Goal: Communication & Community: Answer question/provide support

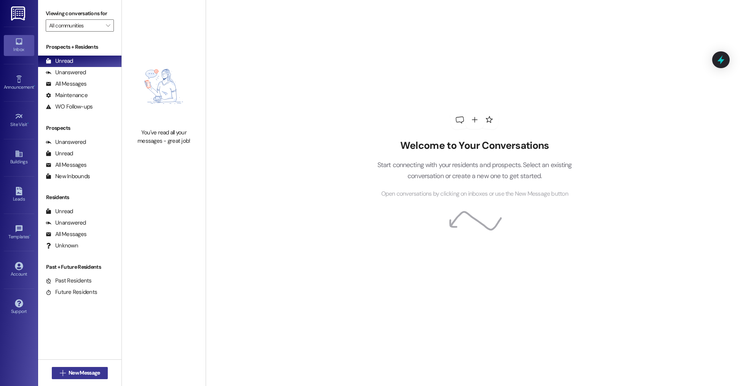
click at [75, 371] on span "New Message" at bounding box center [84, 373] width 31 height 8
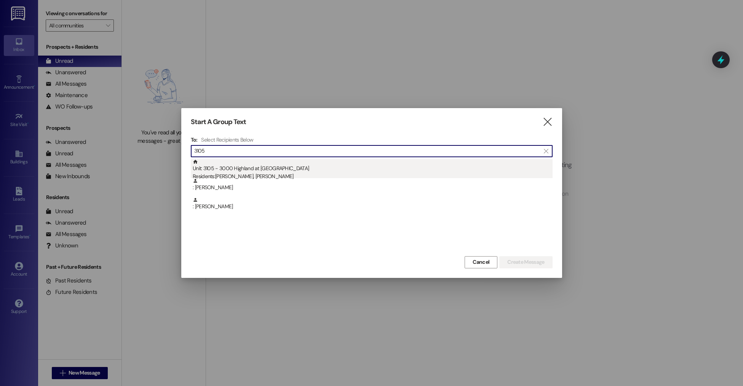
type input "3105"
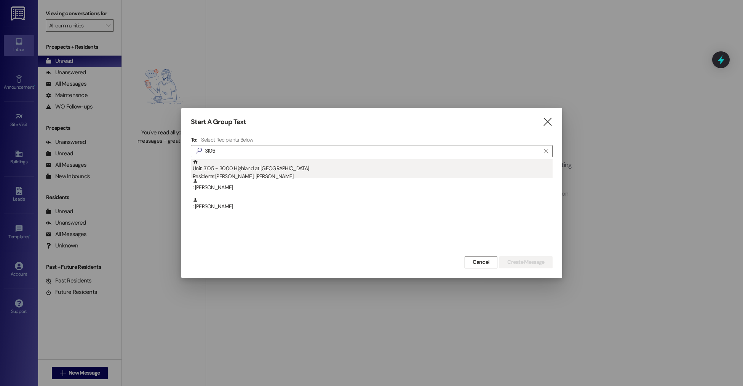
click at [266, 165] on div "Unit: 3105 - 3000 Highland at Spring Hill Residents: Rosemary Bryan, Phillip Ga…" at bounding box center [373, 170] width 360 height 22
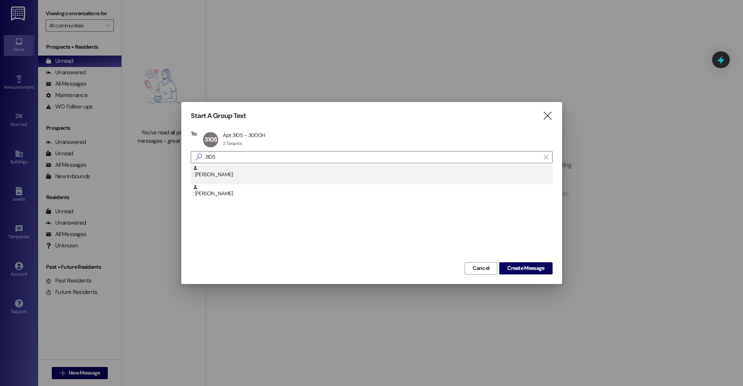
drag, startPoint x: 536, startPoint y: 269, endPoint x: 462, endPoint y: 170, distance: 123.4
click at [536, 269] on span "Create Message" at bounding box center [525, 268] width 37 height 8
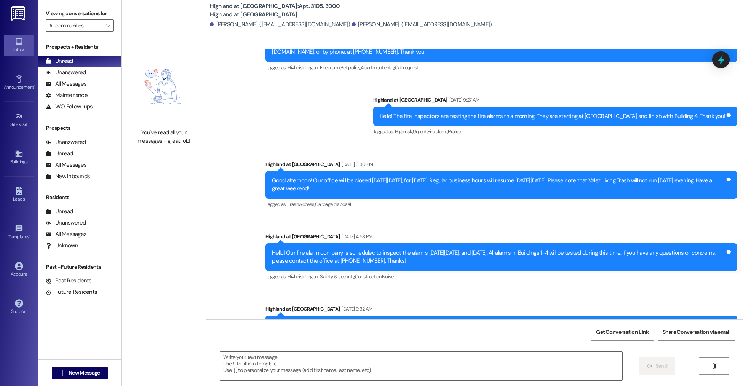
scroll to position [12155, 0]
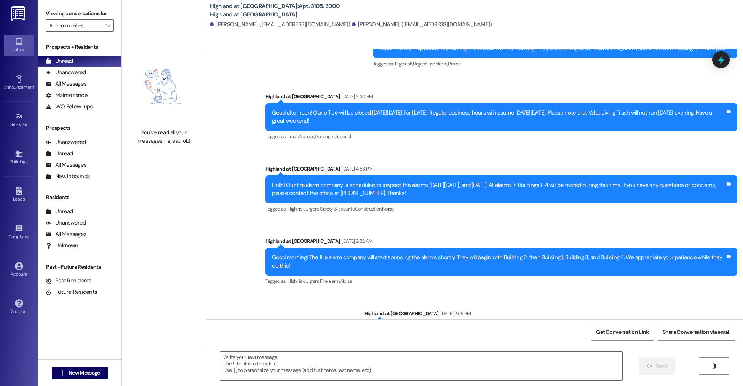
click at [376, 114] on div "Good afternoon! Our office will be closed on Monday, September 2nd, for Labor D…" at bounding box center [498, 117] width 453 height 16
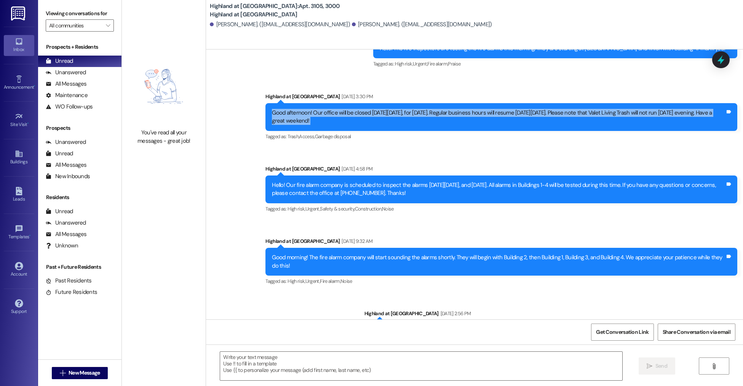
click at [376, 114] on div "Good afternoon! Our office will be closed on Monday, September 2nd, for Labor D…" at bounding box center [498, 117] width 453 height 16
copy div "Good afternoon! Our office will be closed on Monday, September 2nd, for Labor D…"
click at [86, 375] on span "New Message" at bounding box center [84, 373] width 31 height 8
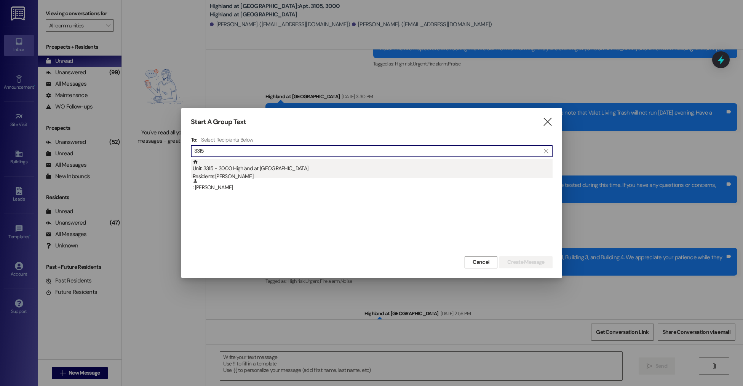
type input "3315"
click at [243, 173] on div "Residents: Sarah Agresta" at bounding box center [373, 177] width 360 height 8
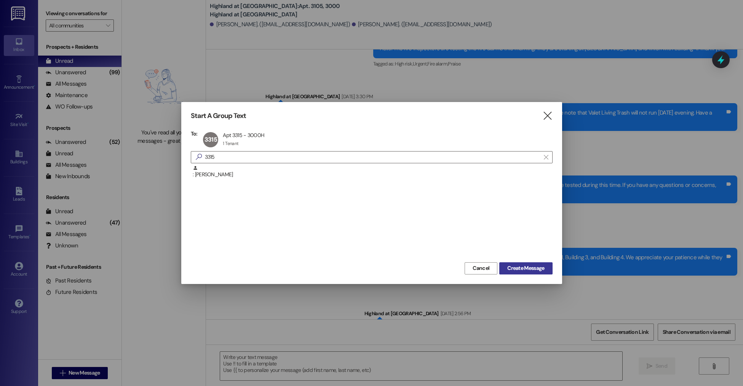
click at [522, 266] on span "Create Message" at bounding box center [525, 268] width 37 height 8
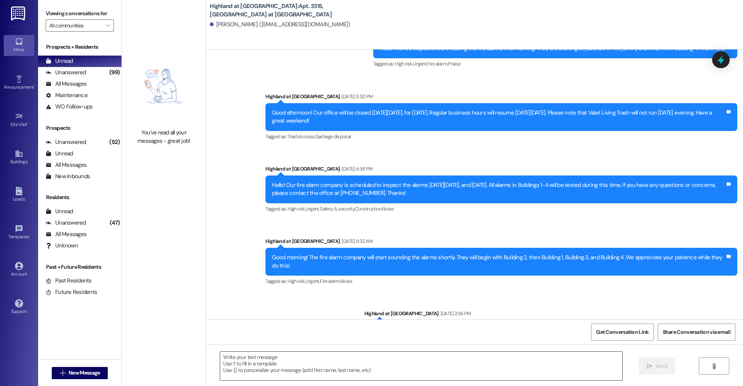
click at [273, 361] on textarea at bounding box center [421, 366] width 402 height 29
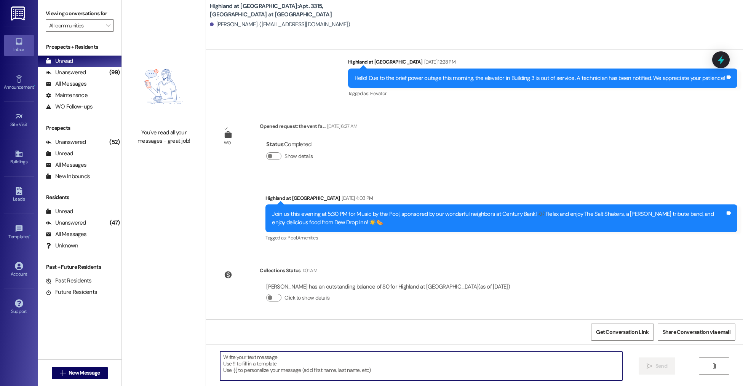
scroll to position [3725, 0]
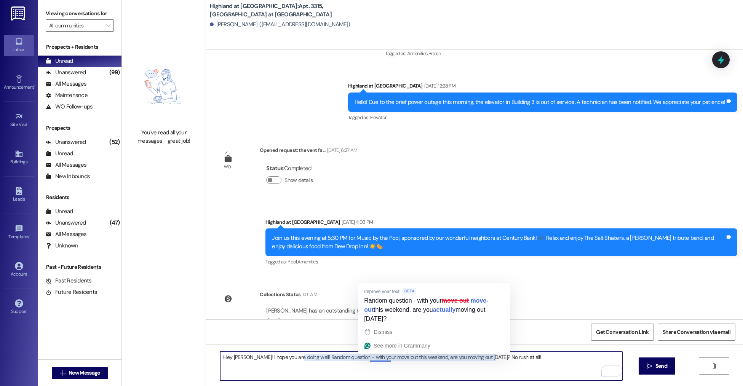
click at [472, 374] on textarea "Hey Sarah! I hope you are doing well! Random question - with your move out this…" at bounding box center [421, 366] width 402 height 29
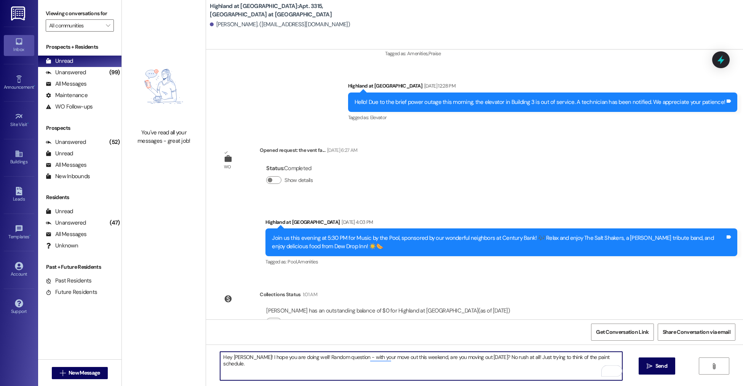
click at [414, 368] on textarea "Hey Sarah! I hope you are doing well! Random question - with your move out this…" at bounding box center [421, 366] width 402 height 29
click at [488, 358] on textarea "Hey Sarah! I hope you are doing well! Random question - with your move out this…" at bounding box center [421, 366] width 402 height 29
type textarea "Hey Sarah! I hope you are doing well! Random question - with your move out this…"
click at [469, 365] on textarea "Hey Sarah! I hope you are doing well! Random question - with your move out this…" at bounding box center [421, 366] width 402 height 29
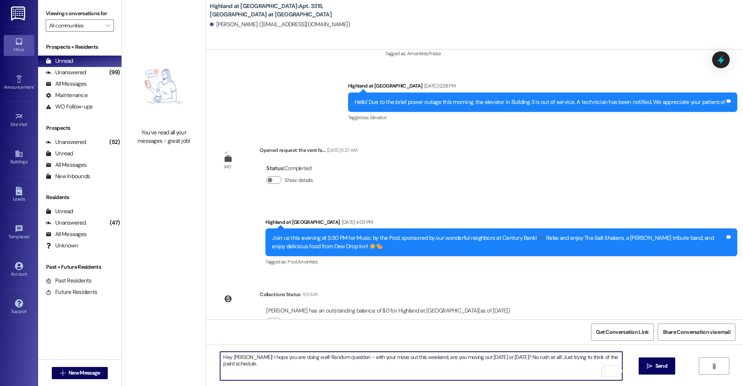
click at [469, 365] on textarea "Hey Sarah! I hope you are doing well! Random question - with your move out this…" at bounding box center [421, 366] width 402 height 29
click at [379, 371] on textarea "Hey Sarah! I hope you are doing well! Random question - with your move out this…" at bounding box center [421, 366] width 402 height 29
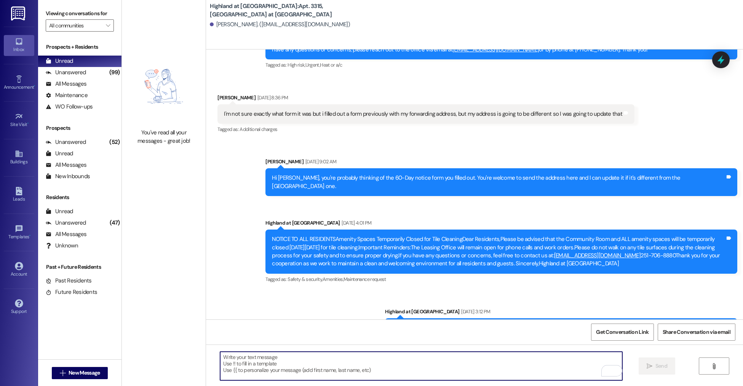
scroll to position [3778, 0]
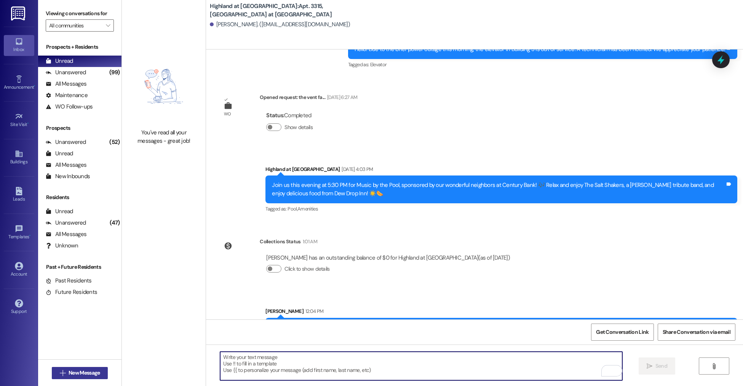
click at [72, 376] on span "New Message" at bounding box center [84, 373] width 31 height 8
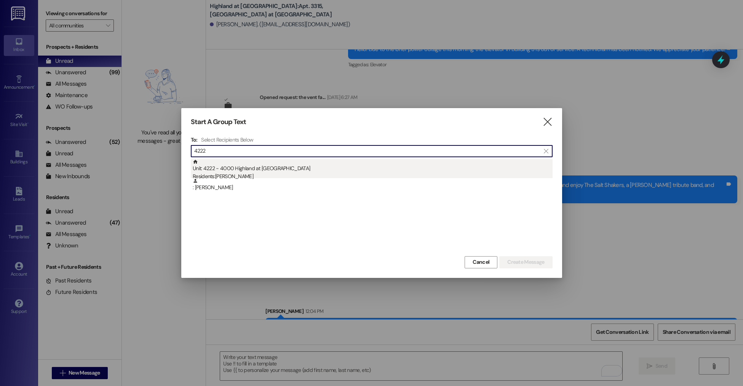
type input "4222"
click at [275, 166] on div "Unit: 4222 - 4000 Highland at Spring Hill Residents: Rachel Phan" at bounding box center [373, 170] width 360 height 22
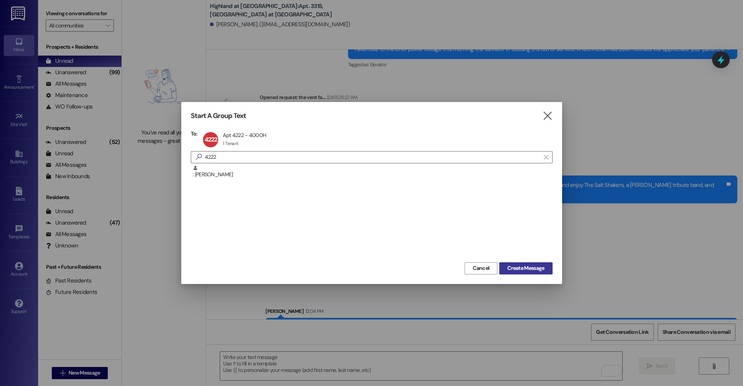
click at [526, 266] on span "Create Message" at bounding box center [525, 268] width 37 height 8
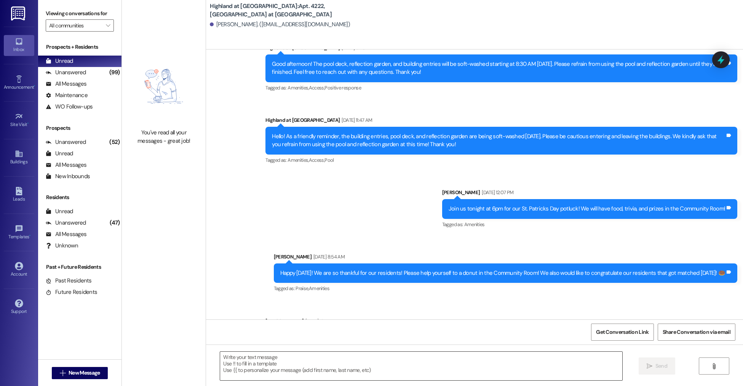
click at [268, 359] on textarea at bounding box center [421, 366] width 402 height 29
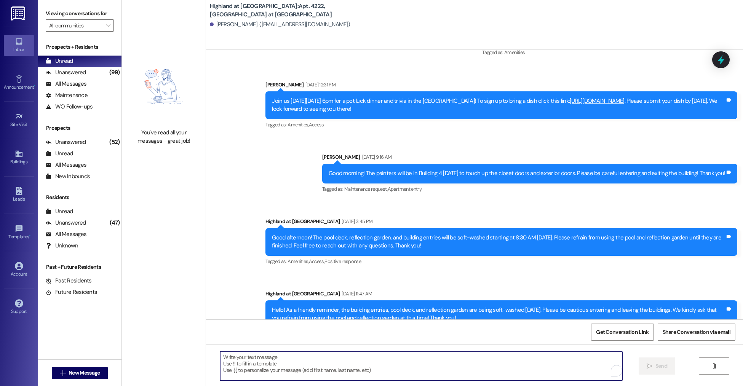
scroll to position [3240, 0]
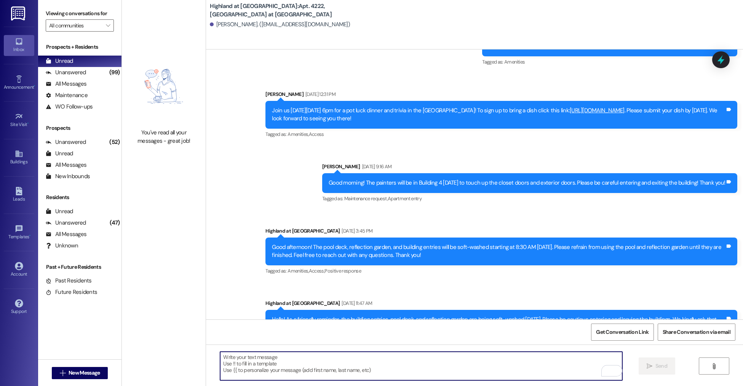
paste textarea "Hey Sarah! I hope you are doing well! Random question - with your move out this…"
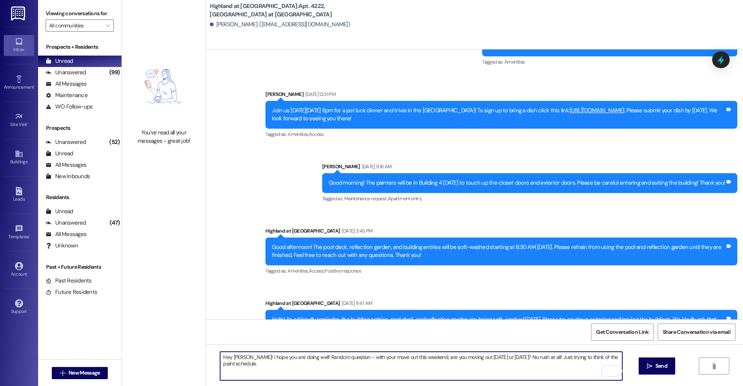
click at [232, 357] on textarea "Hey Sarah! I hope you are doing well! Random question - with your move out this…" at bounding box center [421, 366] width 402 height 29
type textarea "Hey Rachel! I hope you are doing well! Random question - with your move out thi…"
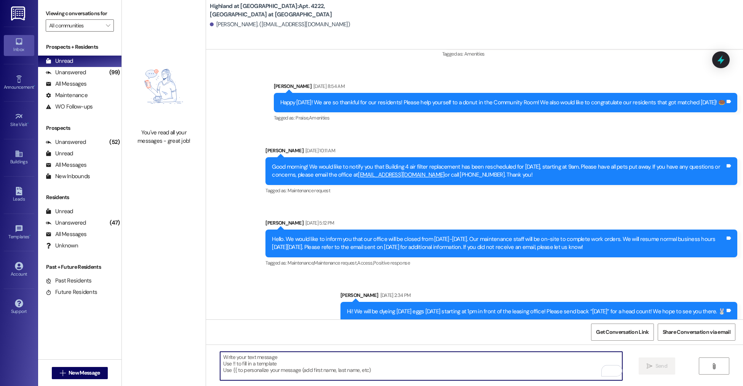
scroll to position [3600, 0]
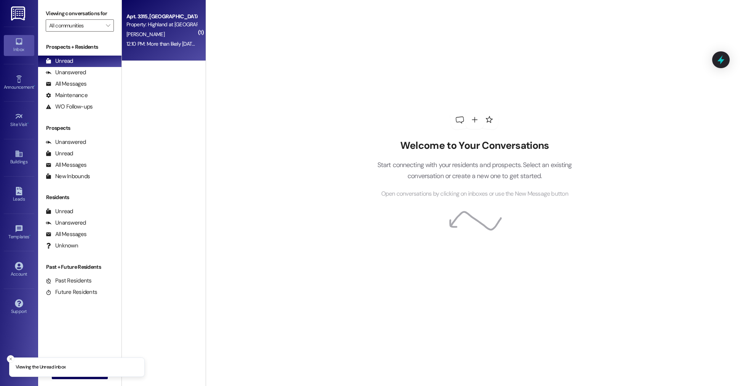
click at [142, 48] on div "12:10 PM: More than likely [DATE], but if I am done sooner I will let you know!…" at bounding box center [162, 44] width 72 height 10
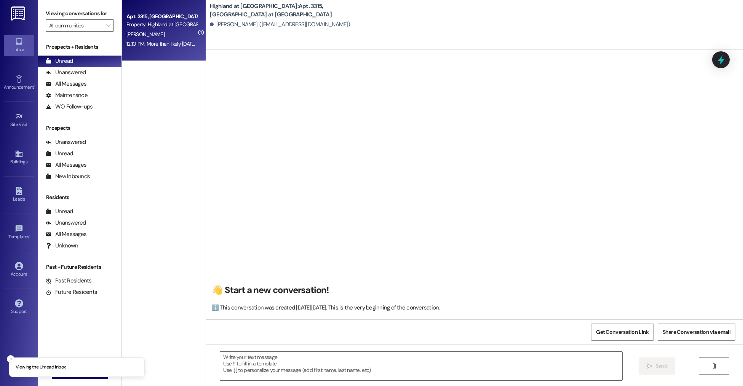
scroll to position [3843, 0]
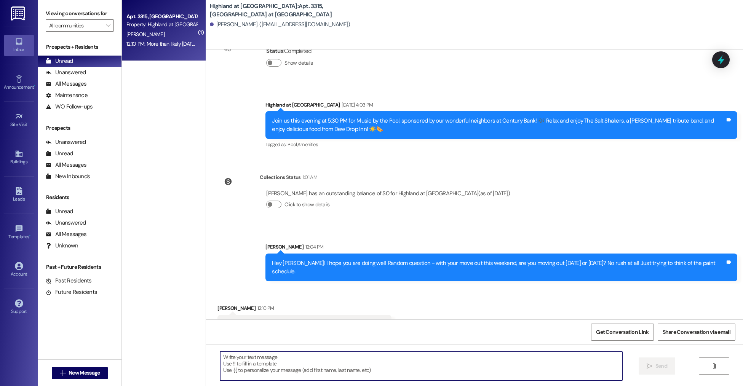
click at [303, 380] on textarea at bounding box center [421, 366] width 402 height 29
type textarea "No worries and sounds good! I will schedule it for Monday. Thank you!"
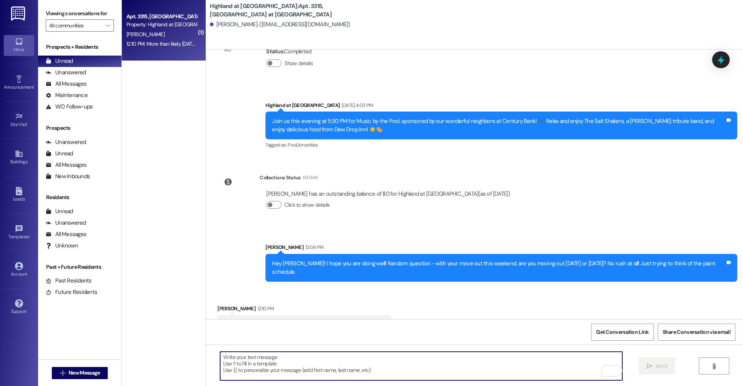
scroll to position [3896, 0]
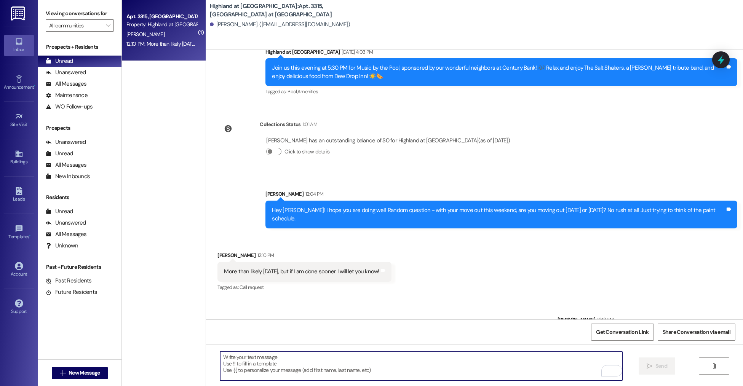
type textarea "I"
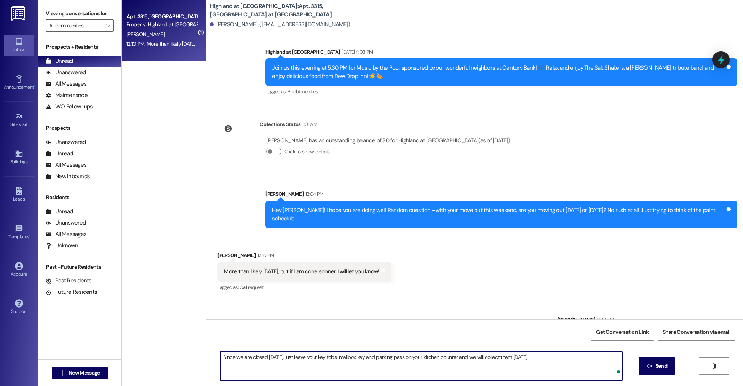
type textarea "Since we are closed on Monday, just leave your key fobs, mailbox key and parkin…"
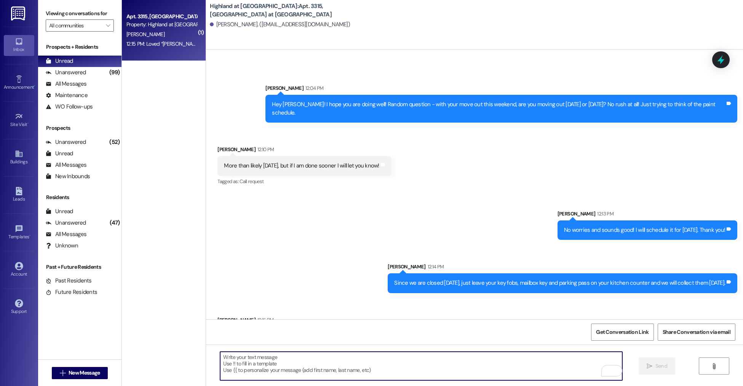
scroll to position [4002, 0]
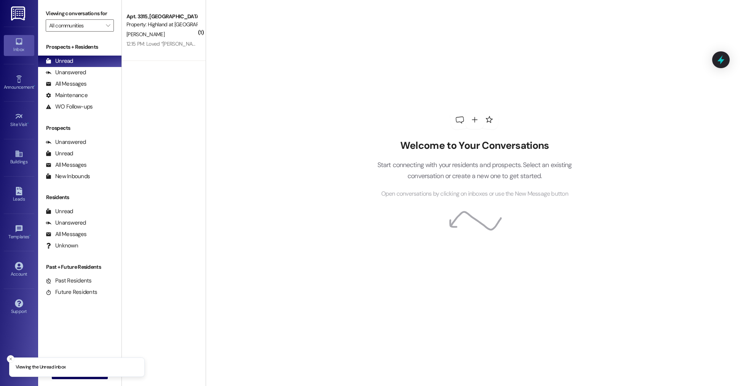
click at [217, 43] on div "Welcome to Your Conversations Start connecting with your residents and prospect…" at bounding box center [474, 193] width 537 height 386
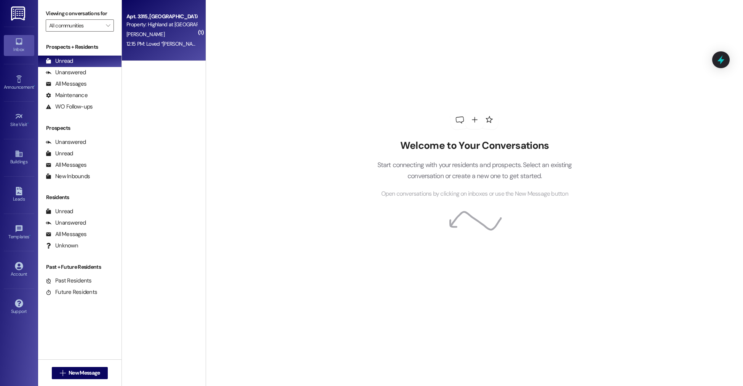
click at [171, 29] on div "Apt. 3315, 3000 Highland at Spring Hill Property: Highland at Spring Hill" at bounding box center [162, 21] width 72 height 18
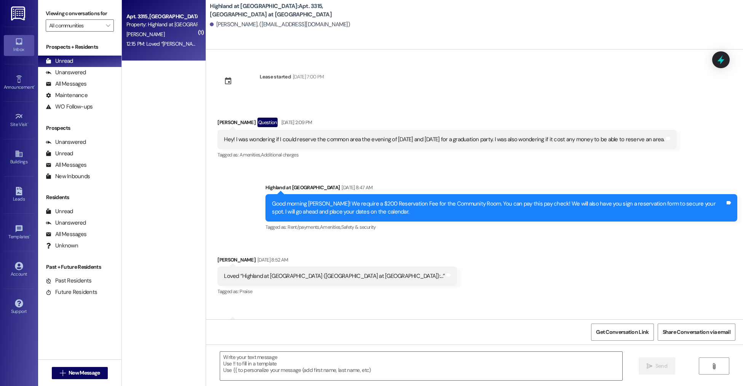
scroll to position [4014, 0]
